Goal: Task Accomplishment & Management: Use online tool/utility

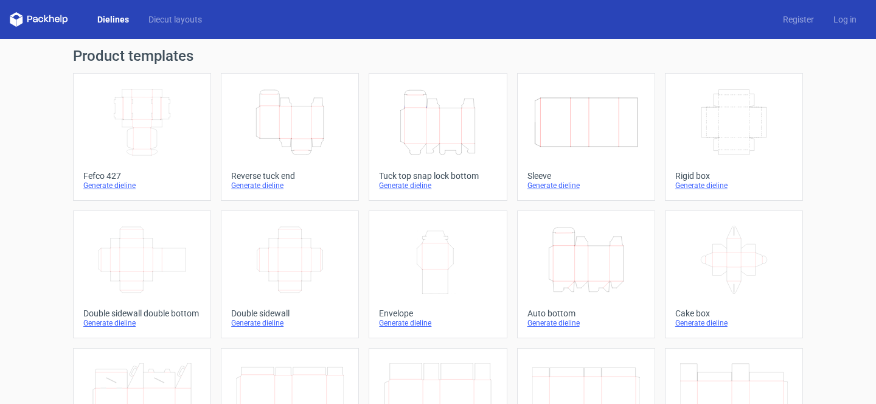
click at [139, 126] on icon "Width Depth Height" at bounding box center [142, 122] width 108 height 68
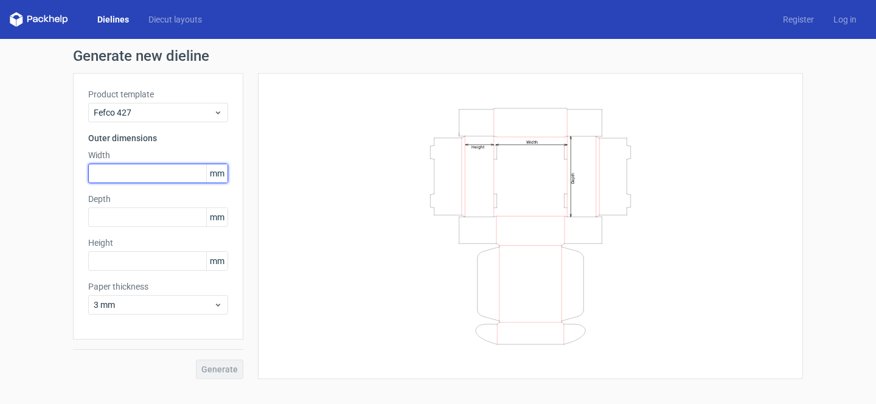
click at [171, 171] on input "text" at bounding box center [158, 173] width 140 height 19
type input "260"
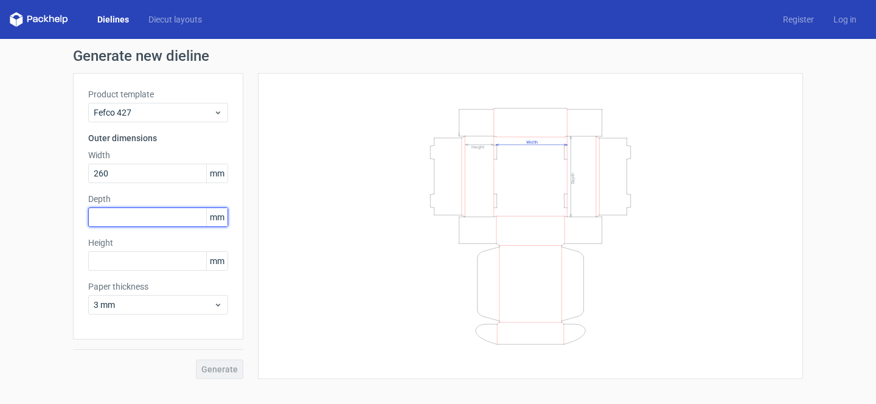
click at [177, 213] on input "text" at bounding box center [158, 216] width 140 height 19
type input "260"
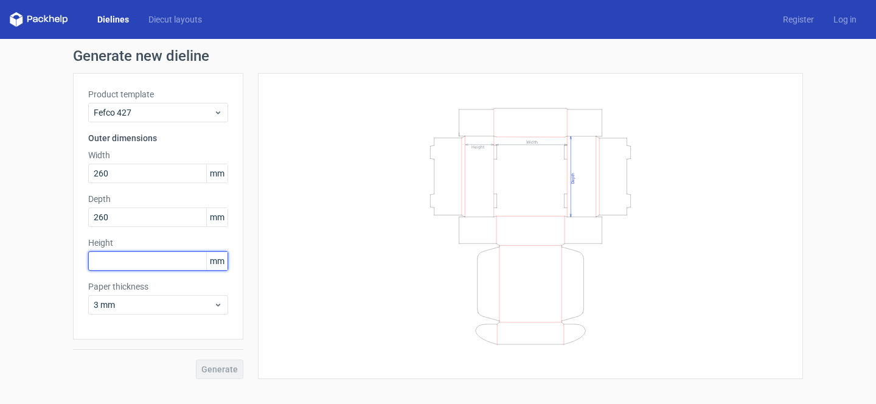
click at [173, 269] on input "text" at bounding box center [158, 260] width 140 height 19
type input "100"
click at [226, 362] on button "Generate" at bounding box center [219, 368] width 47 height 19
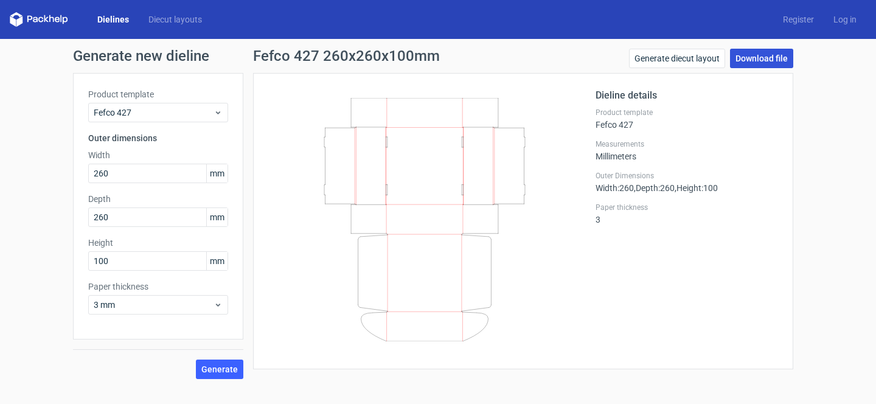
click at [767, 56] on link "Download file" at bounding box center [761, 58] width 63 height 19
